Goal: Task Accomplishment & Management: Manage account settings

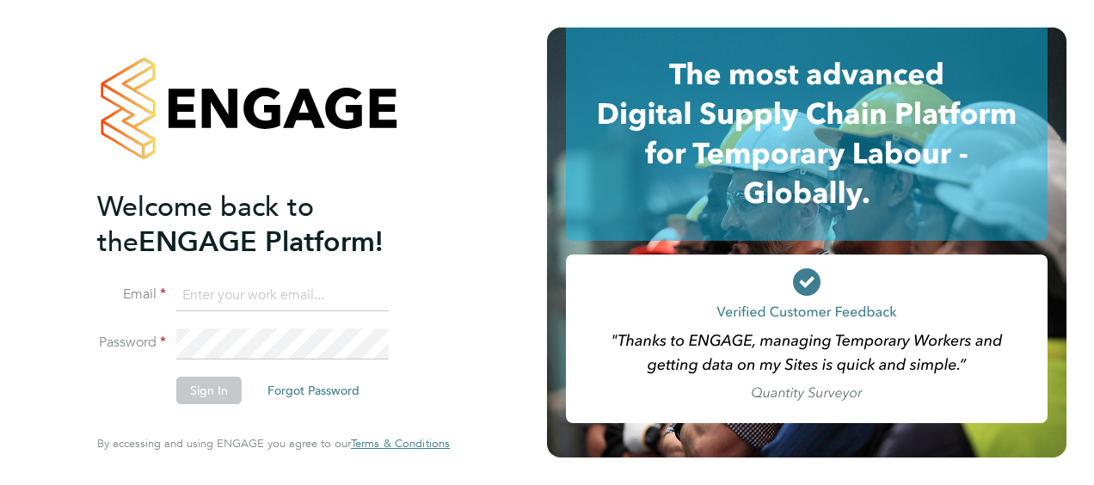
type input "Rob.Pollard@vistry.co.uk"
click at [200, 392] on button "Sign In" at bounding box center [208, 391] width 65 height 28
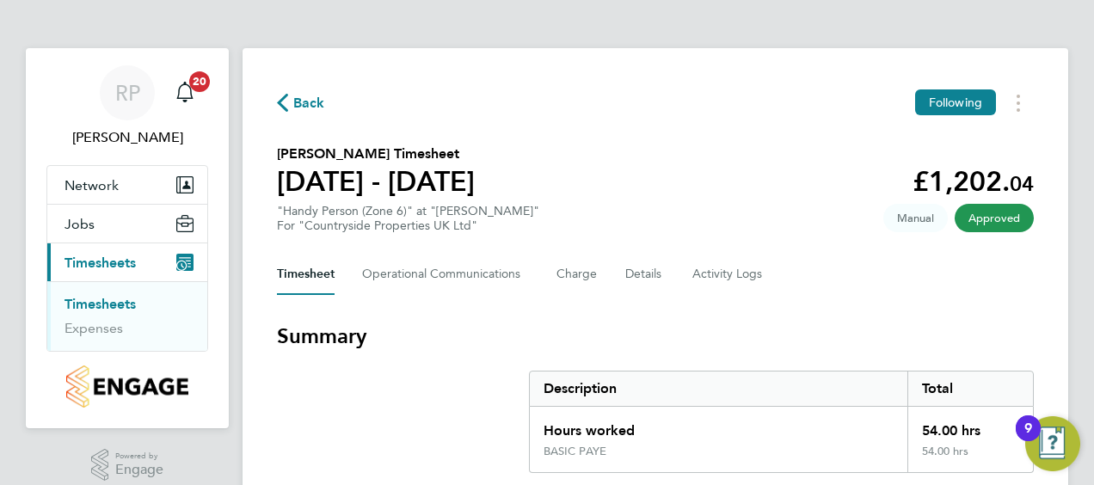
drag, startPoint x: 1092, startPoint y: 119, endPoint x: 1086, endPoint y: 247, distance: 128.3
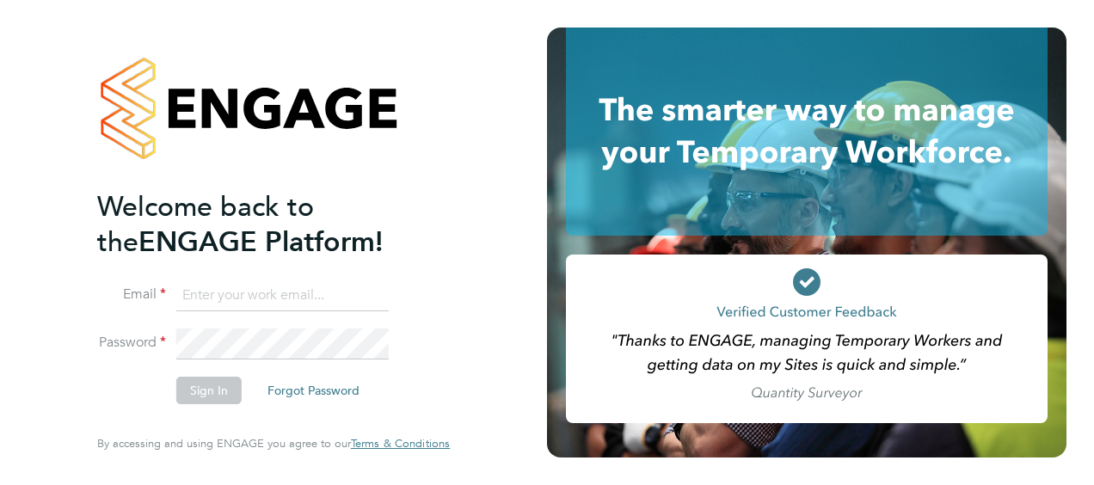
type input "[PERSON_NAME][EMAIL_ADDRESS][PERSON_NAME][DOMAIN_NAME]"
click at [206, 392] on button "Sign In" at bounding box center [208, 391] width 65 height 28
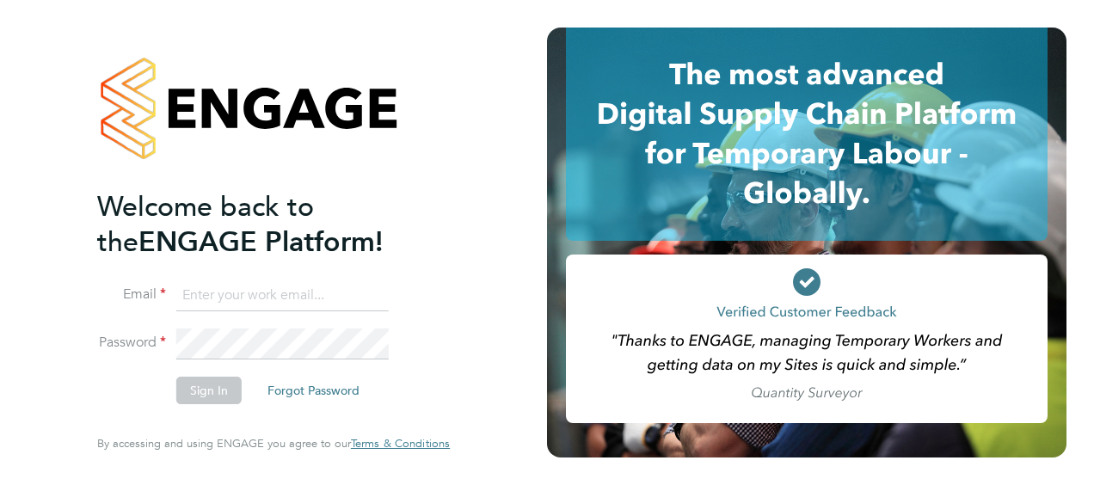
type input "Rob.Pollard@vistry.co.uk"
click at [195, 392] on button "Sign In" at bounding box center [208, 391] width 65 height 28
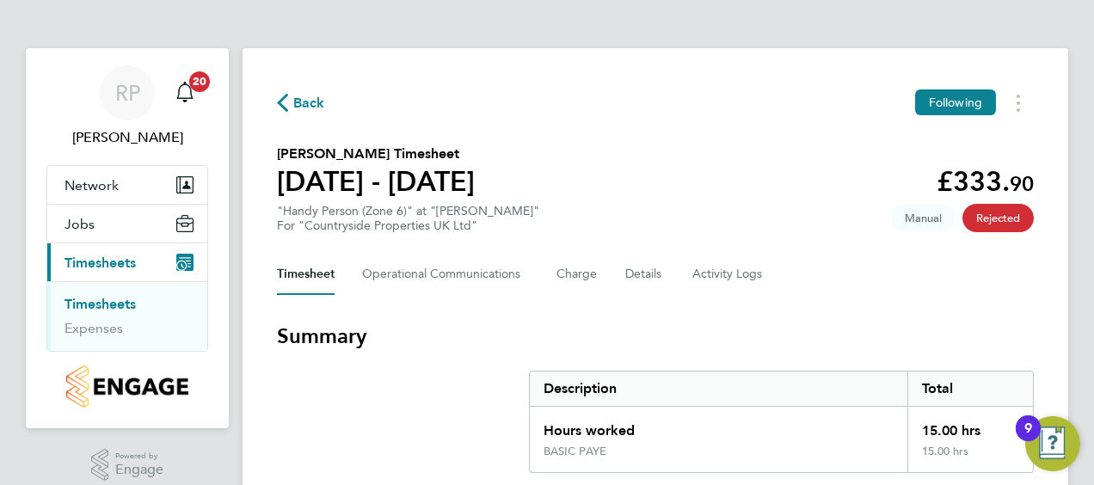
drag, startPoint x: 1084, startPoint y: 166, endPoint x: 1072, endPoint y: 291, distance: 125.3
click at [883, 358] on section "Summary Description Total Hours worked 15.00 hrs BASIC PAYE 15.00 hrs" at bounding box center [655, 398] width 757 height 151
click at [643, 272] on button "Details" at bounding box center [645, 274] width 40 height 41
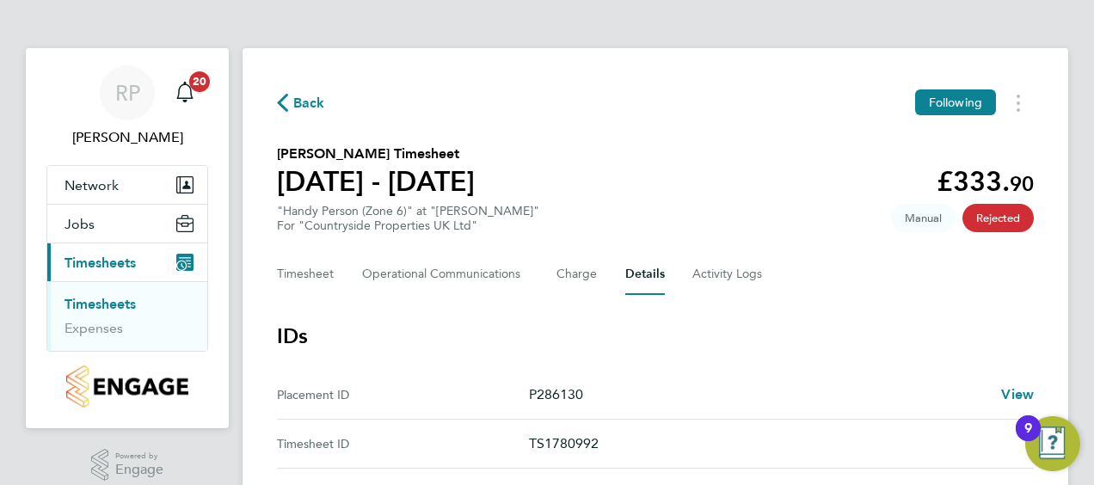
click at [1009, 392] on span "View" at bounding box center [1017, 394] width 33 height 16
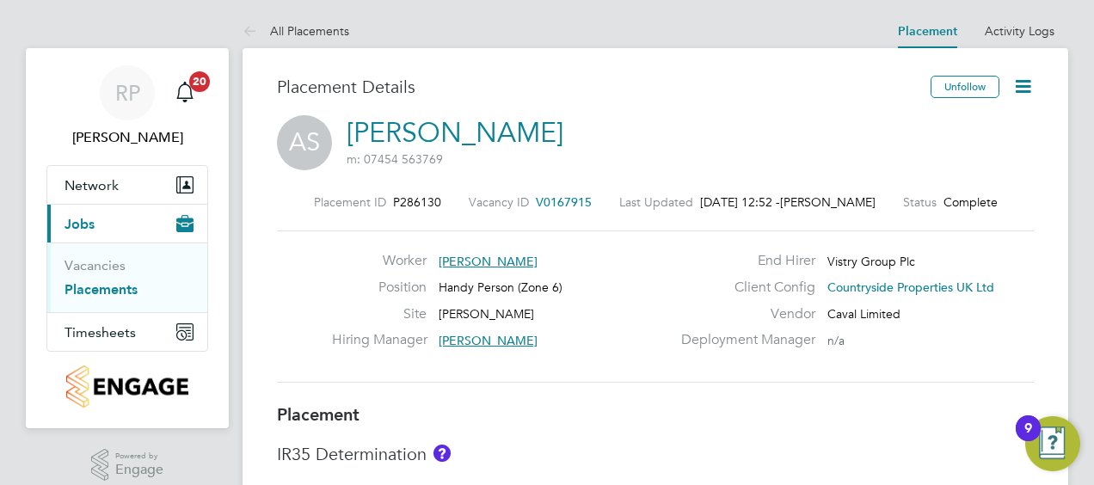
drag, startPoint x: 1092, startPoint y: 46, endPoint x: 1093, endPoint y: 132, distance: 86.9
click at [924, 401] on div "Placement ID P286130 Vacancy ID V0167915 Last Updated 25 Sep 2025, 12:52 - Rich…" at bounding box center [655, 289] width 757 height 231
click at [127, 333] on span "Timesheets" at bounding box center [100, 332] width 71 height 16
click at [103, 303] on link "Timesheets" at bounding box center [100, 304] width 71 height 16
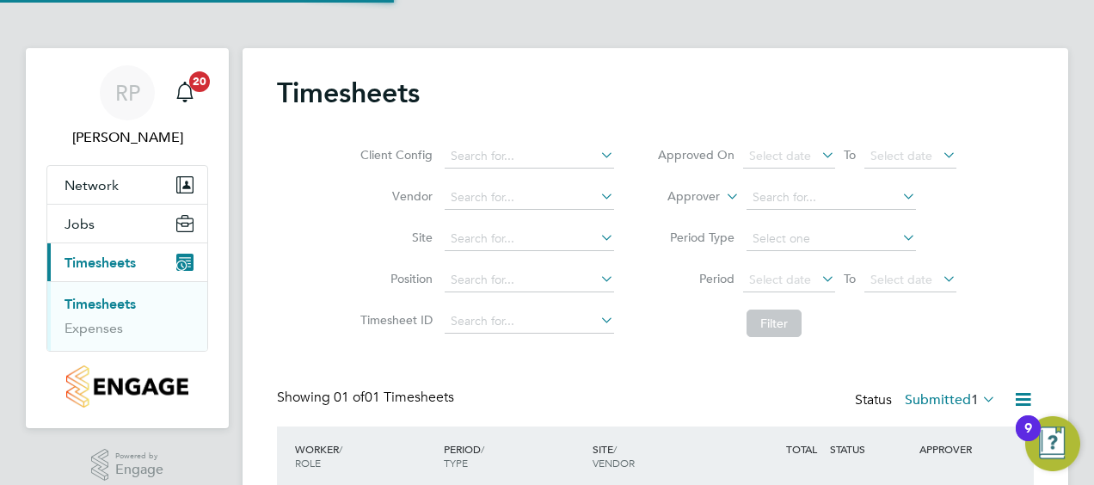
scroll to position [9, 9]
click at [114, 182] on span "Network" at bounding box center [92, 185] width 54 height 16
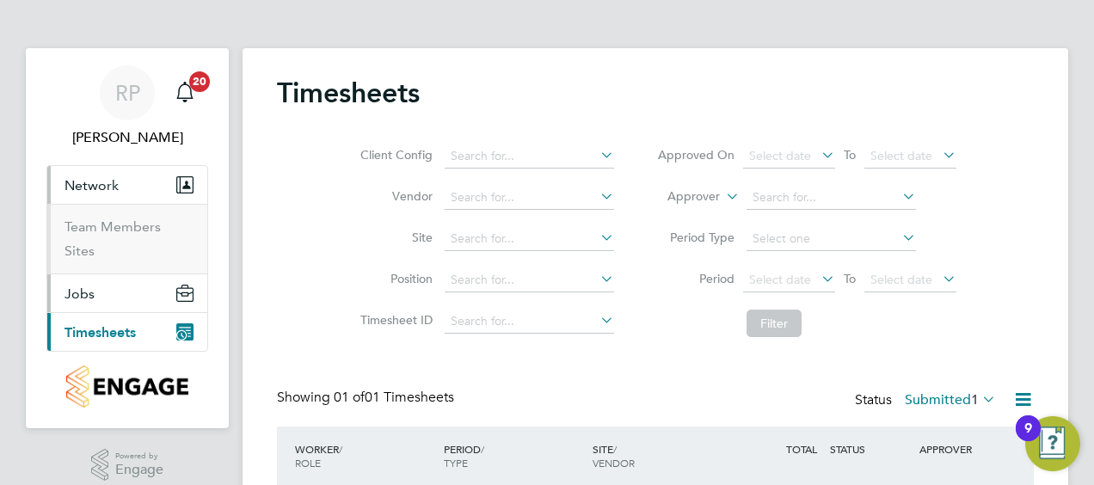
click at [98, 299] on button "Jobs" at bounding box center [127, 293] width 160 height 38
click at [83, 265] on link "Vacancies" at bounding box center [95, 265] width 61 height 16
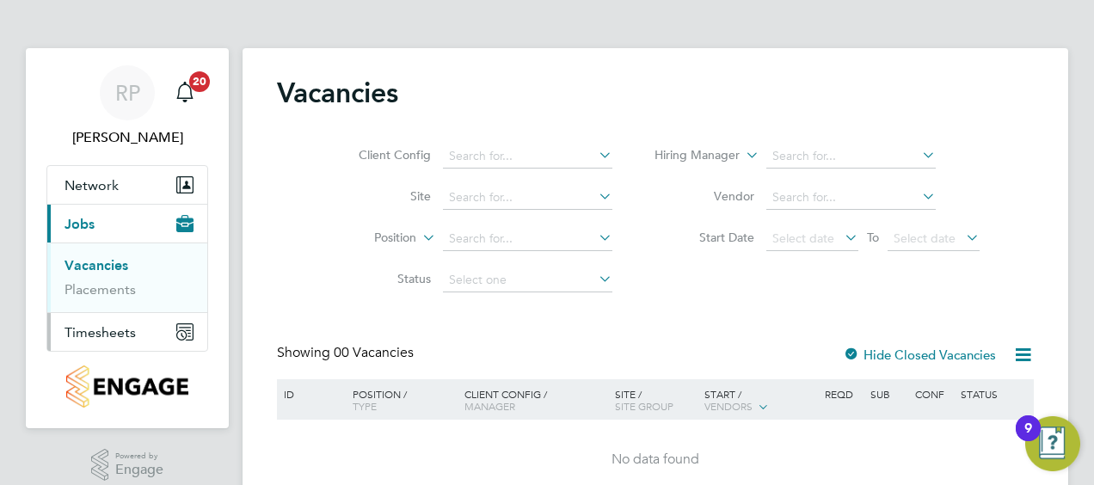
click at [91, 328] on span "Timesheets" at bounding box center [100, 332] width 71 height 16
click at [79, 216] on span "Jobs" at bounding box center [80, 224] width 30 height 16
click at [110, 188] on span "Network" at bounding box center [92, 185] width 54 height 16
